Goal: Information Seeking & Learning: Learn about a topic

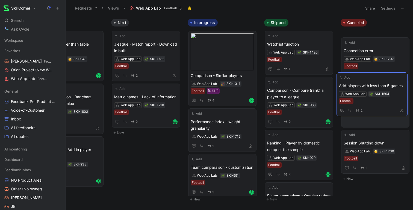
scroll to position [0, 120]
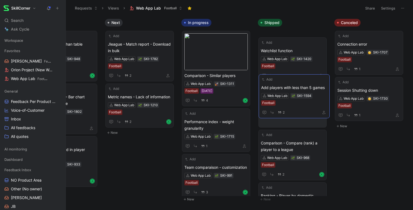
drag, startPoint x: 263, startPoint y: 40, endPoint x: 295, endPoint y: 83, distance: 54.4
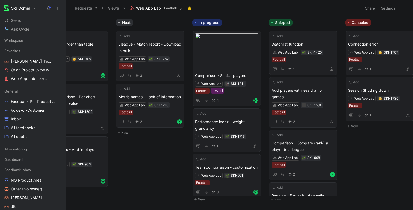
scroll to position [0, 108]
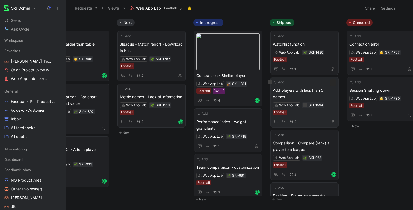
click at [324, 88] on span "Add players with less than 5 games" at bounding box center [304, 93] width 63 height 13
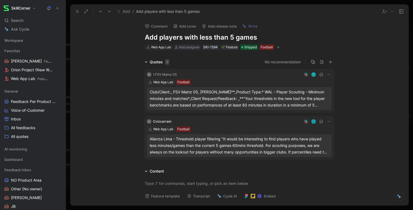
click at [74, 11] on button at bounding box center [77, 12] width 8 height 8
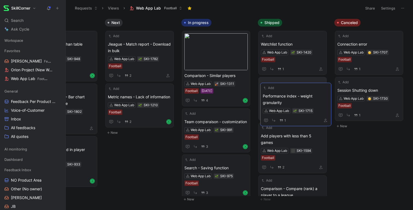
drag, startPoint x: 207, startPoint y: 81, endPoint x: 286, endPoint y: 98, distance: 80.2
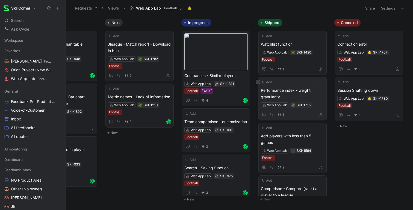
click at [285, 89] on span "Performance index - weight granularity" at bounding box center [292, 93] width 63 height 13
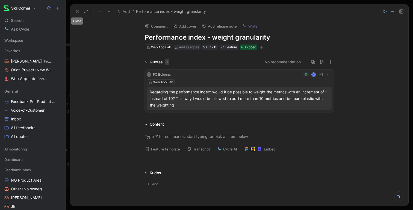
click at [77, 10] on icon at bounding box center [77, 11] width 4 height 4
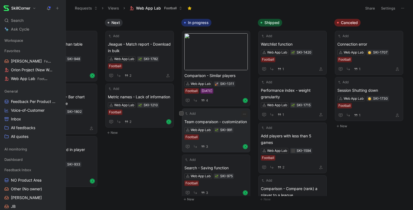
click at [218, 121] on span "Team comparaison - customization" at bounding box center [215, 121] width 63 height 7
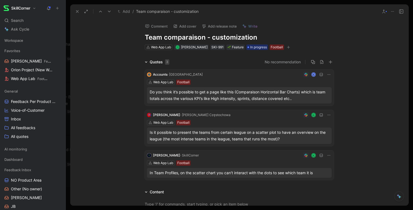
click at [76, 11] on use at bounding box center [77, 11] width 2 height 2
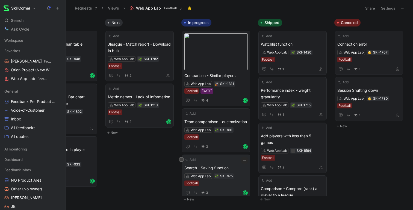
click at [229, 165] on span "Search - Saving function" at bounding box center [215, 168] width 63 height 7
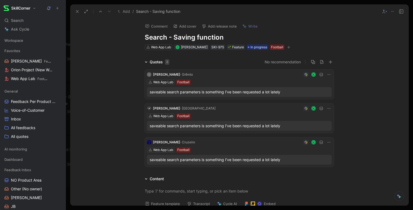
click at [75, 11] on button at bounding box center [77, 12] width 8 height 8
